Goal: Task Accomplishment & Management: Manage account settings

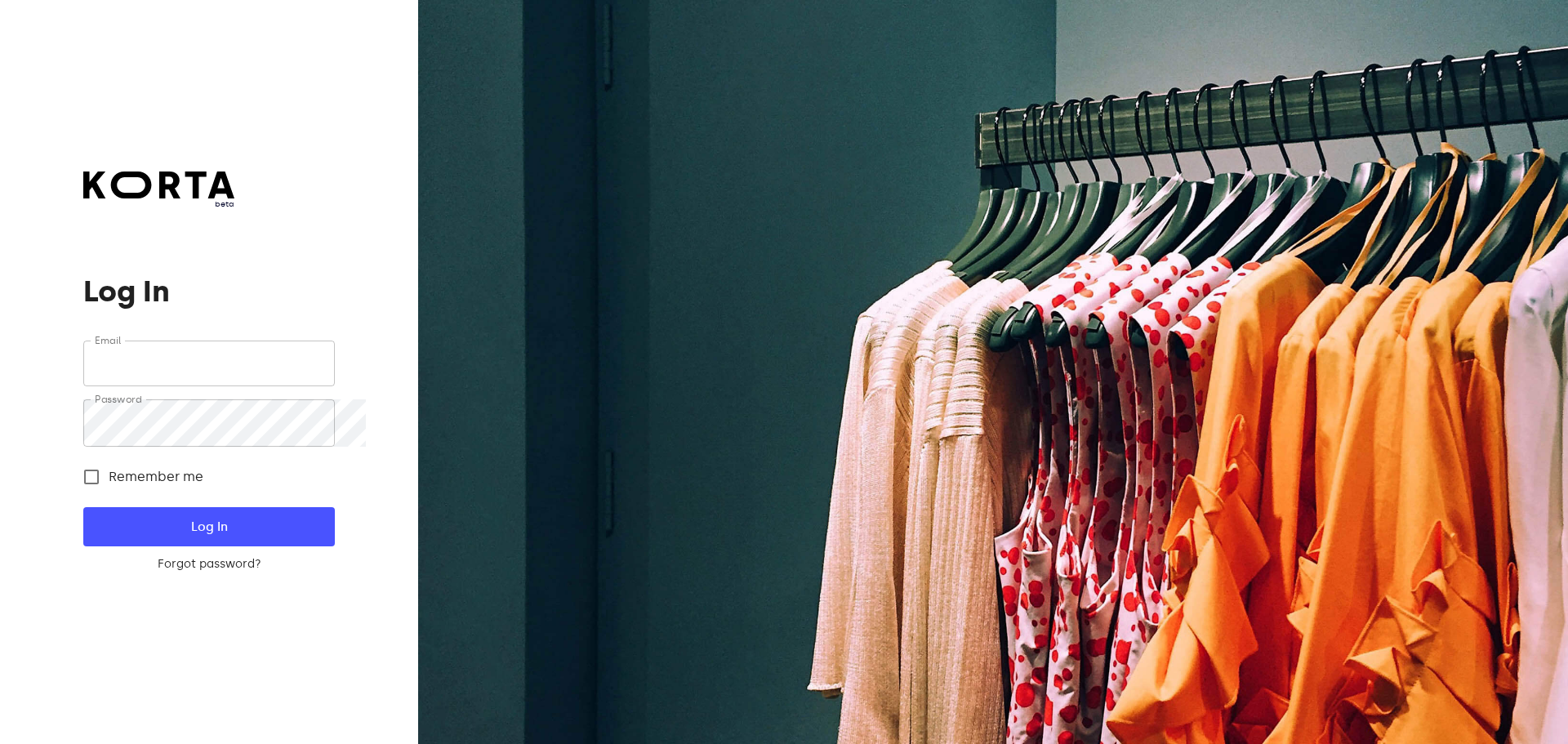
type input "sales@citywaxvilnius.lt"
click at [228, 535] on span "Log In" at bounding box center [208, 527] width 198 height 21
